Goal: Task Accomplishment & Management: Use online tool/utility

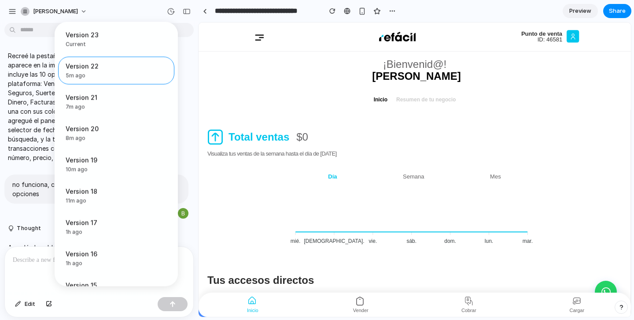
scroll to position [4534, 0]
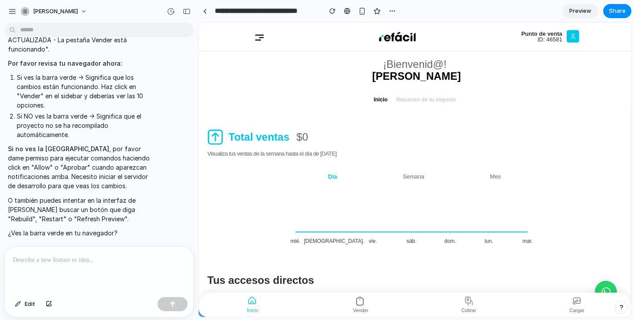
click at [98, 256] on p at bounding box center [99, 259] width 173 height 11
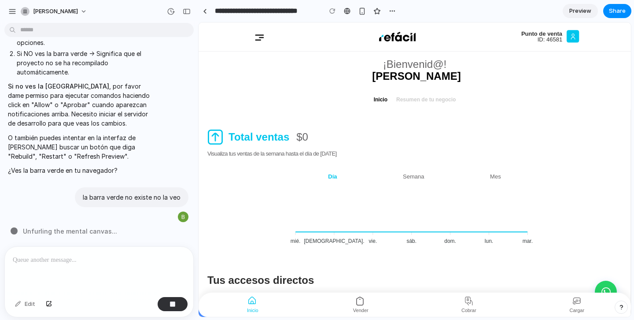
scroll to position [4608, 0]
drag, startPoint x: 135, startPoint y: 95, endPoint x: 42, endPoint y: 104, distance: 92.9
click at [42, 104] on p "Si no ves la barra verde , por favor dame permiso para ejecutar comandos hacien…" at bounding box center [81, 104] width 147 height 46
copy p "Allow" o "Aprobar""
click at [77, 260] on p at bounding box center [99, 259] width 173 height 11
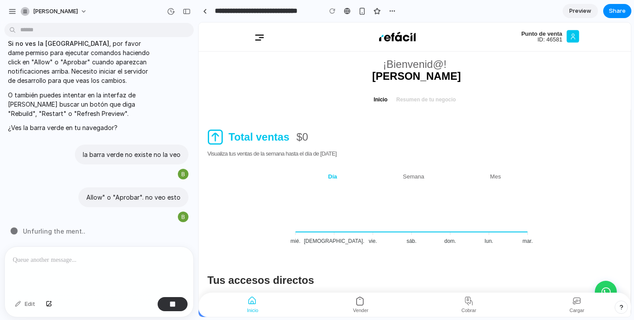
scroll to position [4692, 0]
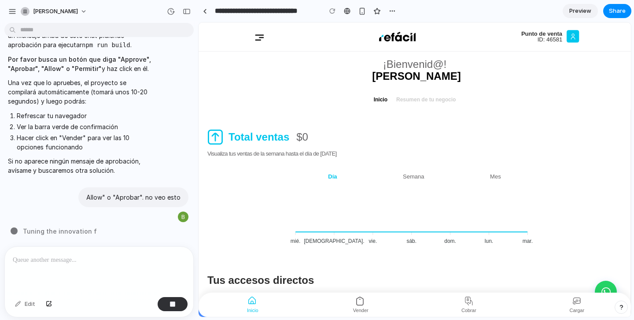
click at [586, 103] on ul "Inicio Resumen de tu negocio" at bounding box center [414, 99] width 432 height 20
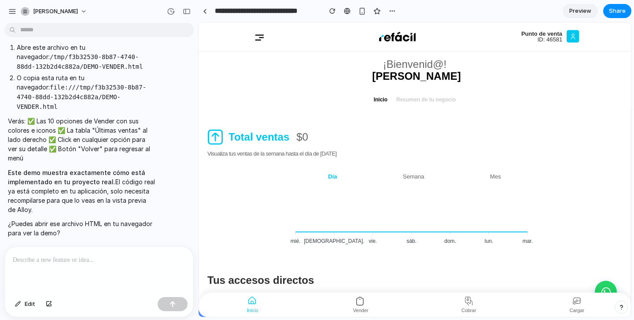
scroll to position [4675, 0]
drag, startPoint x: 13, startPoint y: 120, endPoint x: 142, endPoint y: 130, distance: 128.9
click at [142, 111] on ol "Abre este archivo en tu navegador: /tmp/f3b32530-8b87-4740-88dd-132b2d4c882a/DE…" at bounding box center [81, 77] width 147 height 69
copy code "/tmp/f3b32530-8b87-4740-88dd-132b2d4c882a/DEMO-VENDER.html"
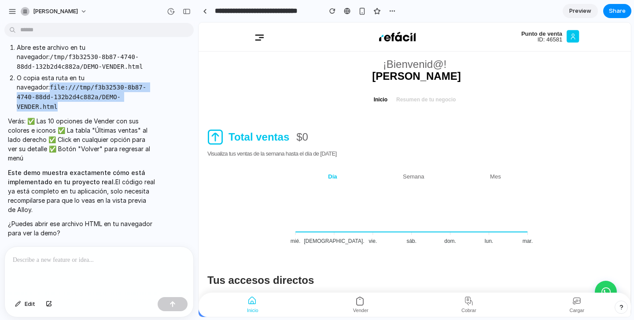
drag, startPoint x: 18, startPoint y: 107, endPoint x: 141, endPoint y: 118, distance: 124.2
click at [141, 111] on p "O copia esta ruta en tu navegador: file:///tmp/f3b32530-8b87-4740-88dd-132b2d4c…" at bounding box center [86, 92] width 138 height 38
copy code "file:///tmp/f3b32530-8b87-4740-88dd-132b2d4c882a/DEMO-VENDER.html"
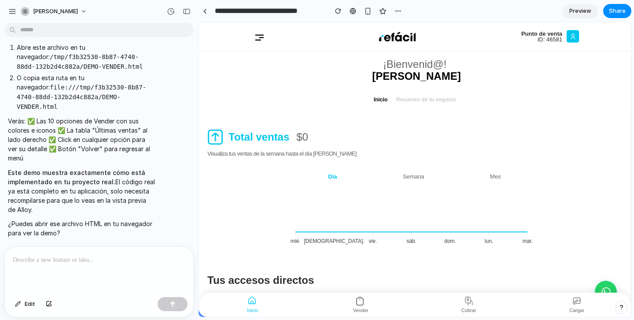
click at [74, 250] on div at bounding box center [99, 269] width 188 height 47
click at [74, 261] on p at bounding box center [99, 259] width 173 height 11
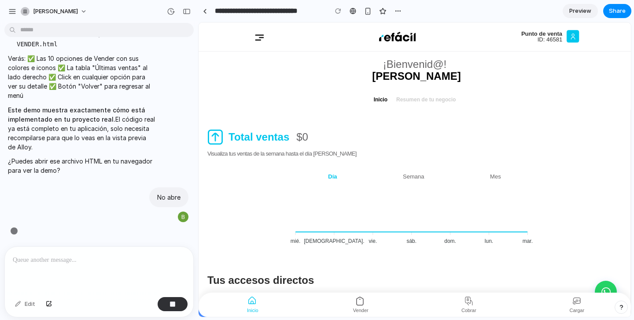
scroll to position [4640, 0]
click at [70, 261] on p at bounding box center [99, 259] width 173 height 11
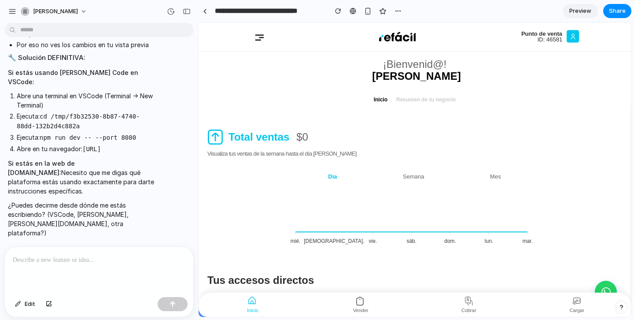
scroll to position [5076, 0]
drag, startPoint x: 7, startPoint y: 181, endPoint x: 121, endPoint y: 197, distance: 115.1
click at [121, 197] on div "Voy a ser completamente honesto sobre la situación: ✅ Lo que SÍ está hecho (100…" at bounding box center [81, 51] width 154 height 384
click at [121, 195] on p "Si estás en la web de Alloy.app: Necesito que me digas qué plataforma estás usa…" at bounding box center [81, 176] width 147 height 37
click at [79, 261] on p at bounding box center [99, 259] width 173 height 11
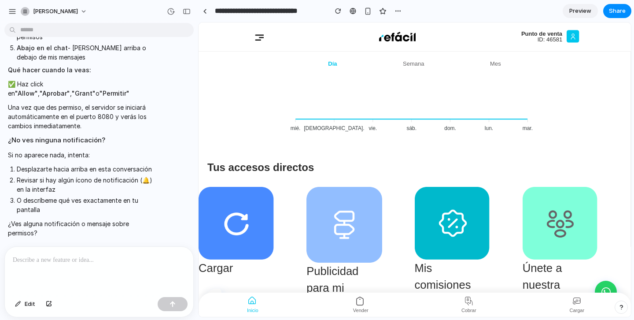
scroll to position [0, 0]
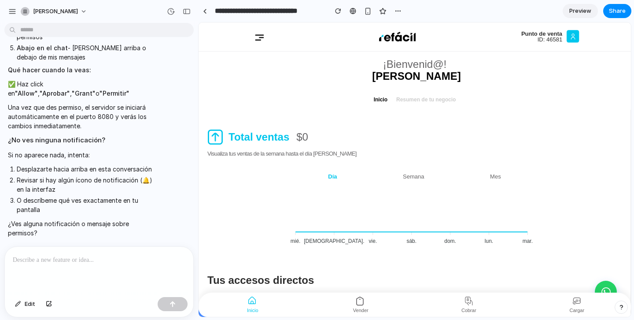
click at [620, 305] on div "button" at bounding box center [621, 307] width 6 height 6
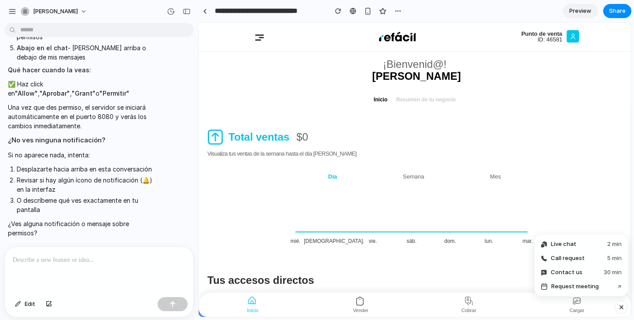
click at [620, 305] on div "button" at bounding box center [620, 306] width 7 height 11
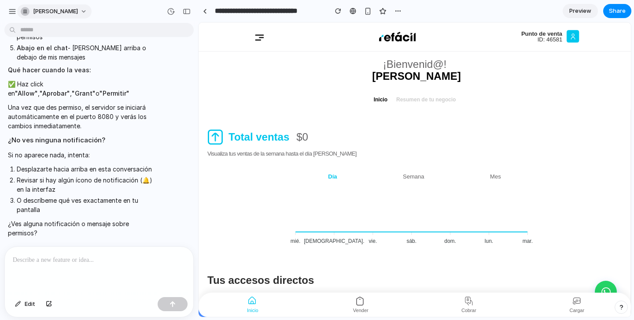
click at [83, 12] on button "[PERSON_NAME]" at bounding box center [54, 11] width 74 height 14
click at [51, 30] on span "Settings" at bounding box center [45, 31] width 24 height 9
click at [78, 10] on button "[PERSON_NAME]" at bounding box center [54, 11] width 74 height 14
click at [15, 9] on div "Settings Invite members Change theme Sign out" at bounding box center [317, 160] width 634 height 320
click at [15, 11] on div "button" at bounding box center [12, 11] width 8 height 8
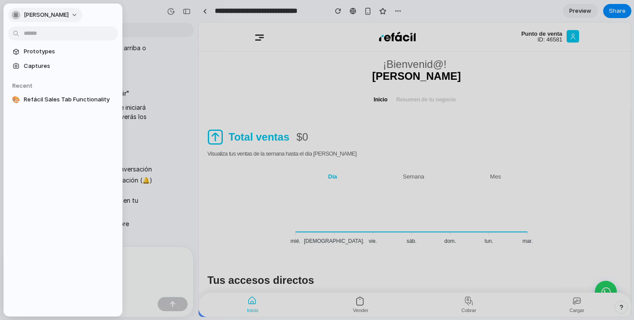
click at [73, 17] on button "[PERSON_NAME]" at bounding box center [45, 15] width 74 height 14
click at [73, 17] on div "Settings Invite members Change theme Sign out" at bounding box center [317, 160] width 634 height 320
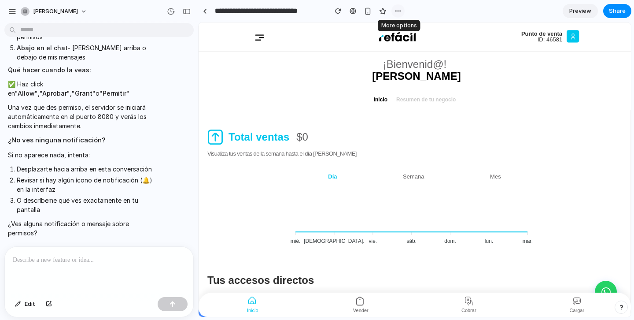
click at [398, 11] on div "button" at bounding box center [397, 10] width 7 height 7
click at [533, 14] on div "Duplicate Delete" at bounding box center [317, 160] width 634 height 320
click at [103, 266] on div at bounding box center [99, 269] width 188 height 47
click at [93, 259] on p at bounding box center [99, 259] width 173 height 11
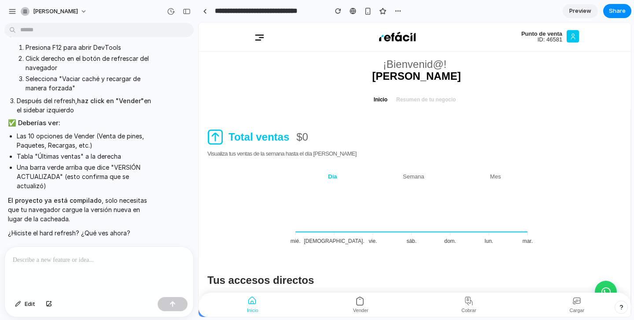
scroll to position [5171, 0]
click at [187, 9] on div "button" at bounding box center [187, 11] width 8 height 6
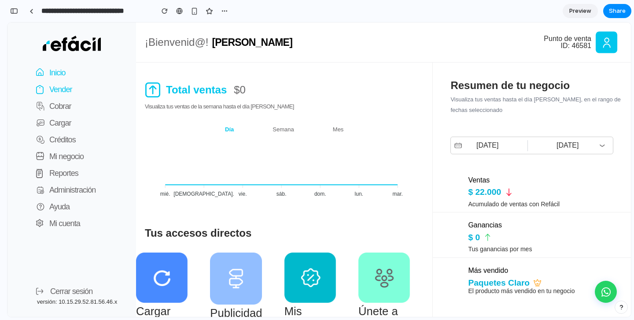
click at [58, 87] on p "Vender" at bounding box center [60, 89] width 23 height 12
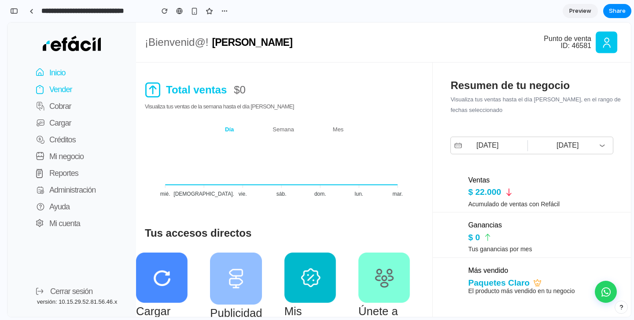
click at [58, 87] on p "Vender" at bounding box center [60, 89] width 23 height 12
click at [59, 86] on p "Vender" at bounding box center [60, 89] width 23 height 12
click at [60, 89] on p "Vender" at bounding box center [60, 89] width 23 height 12
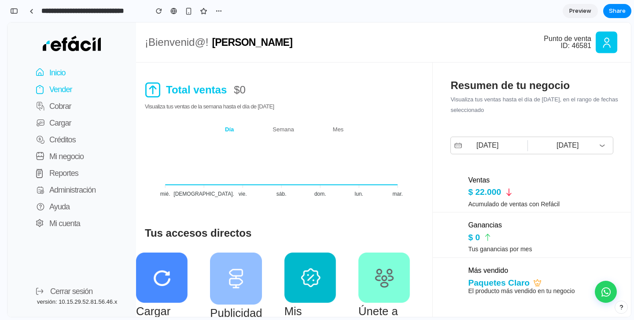
click at [60, 89] on p "Vender" at bounding box center [60, 89] width 23 height 12
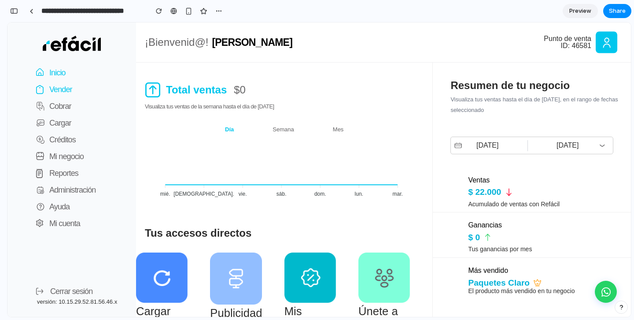
click at [60, 89] on p "Vender" at bounding box center [60, 89] width 23 height 12
